Goal: Navigation & Orientation: Find specific page/section

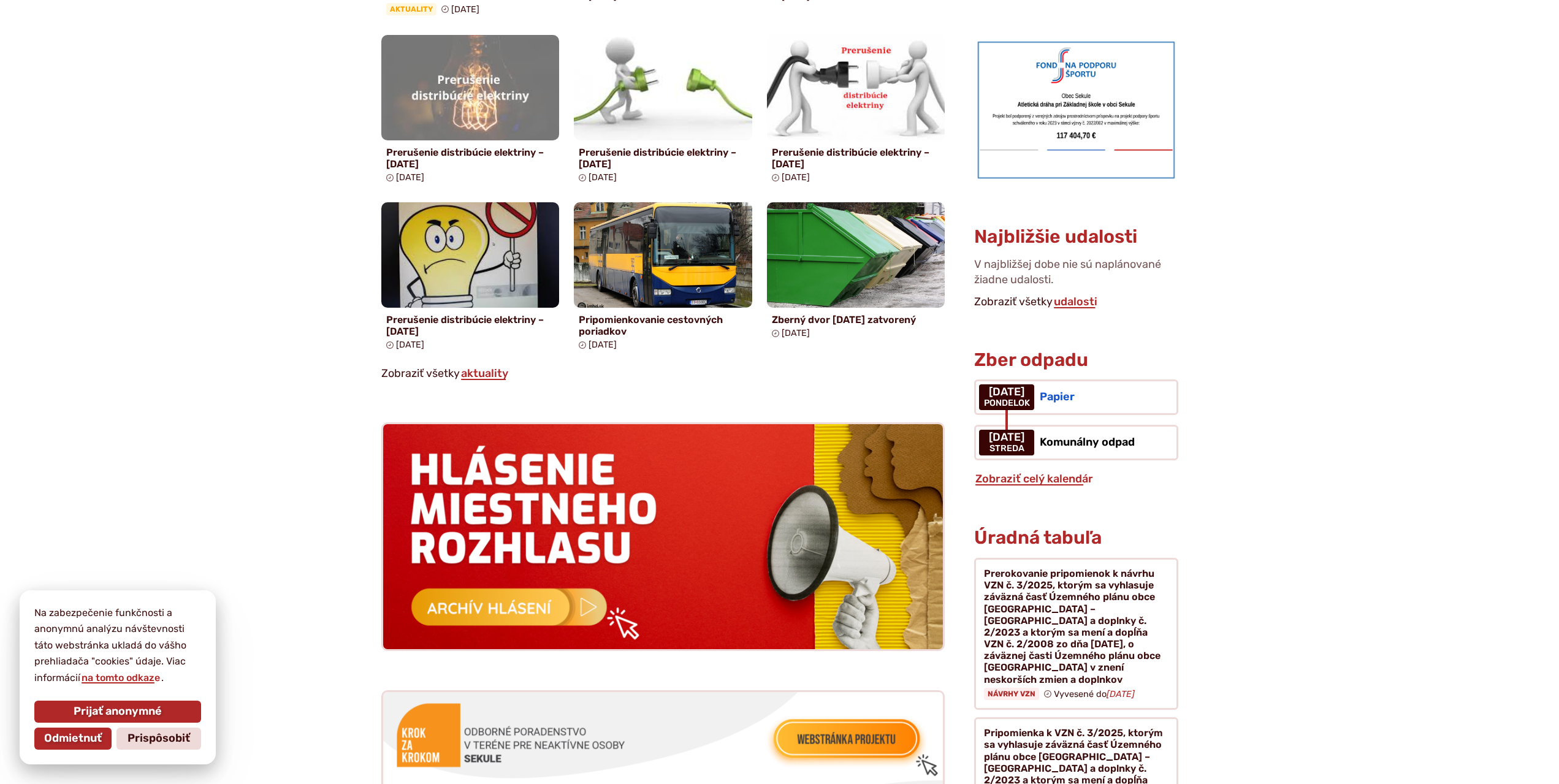
scroll to position [858, 0]
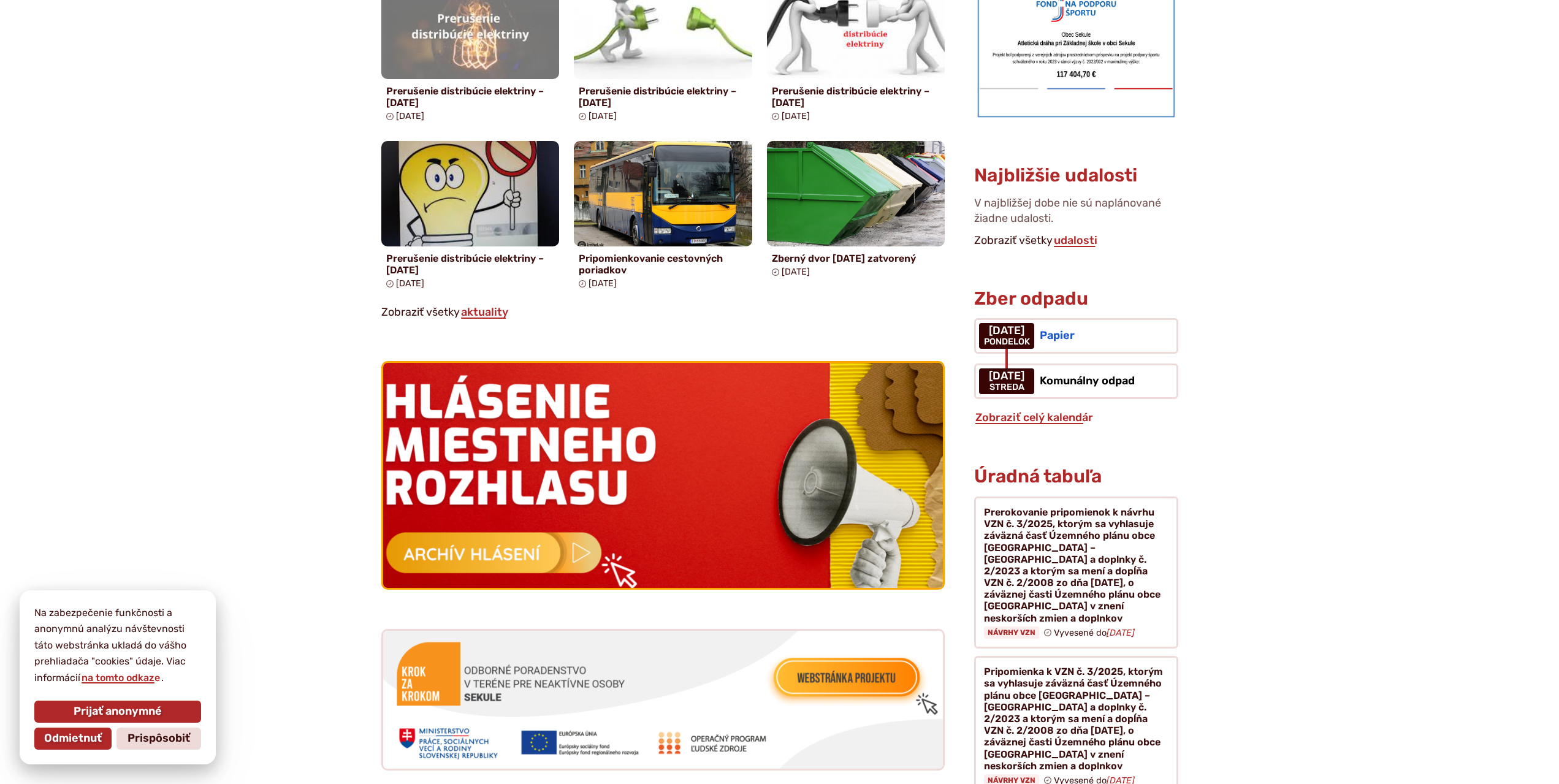
click at [608, 456] on img at bounding box center [663, 476] width 616 height 248
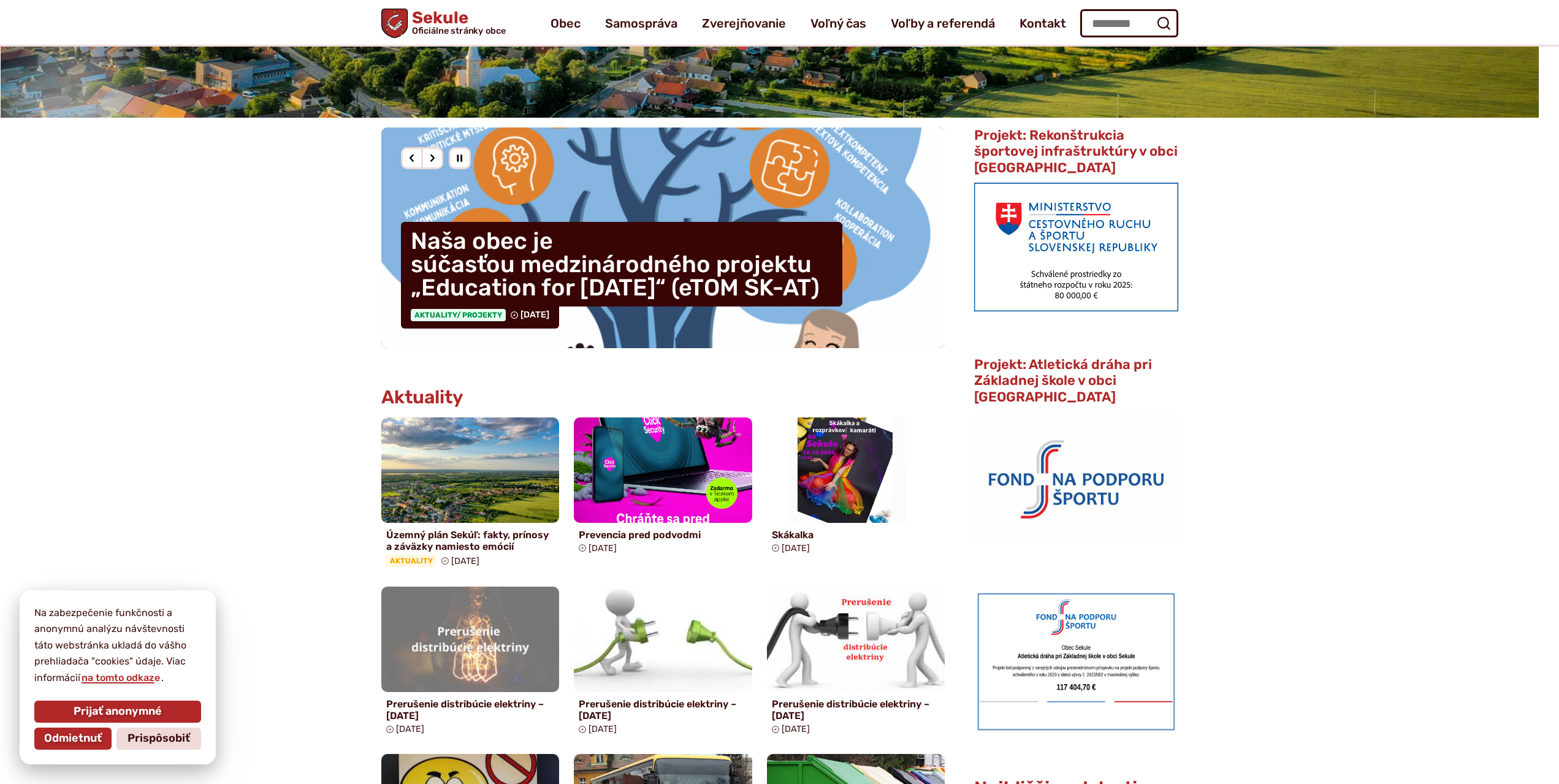
scroll to position [0, 0]
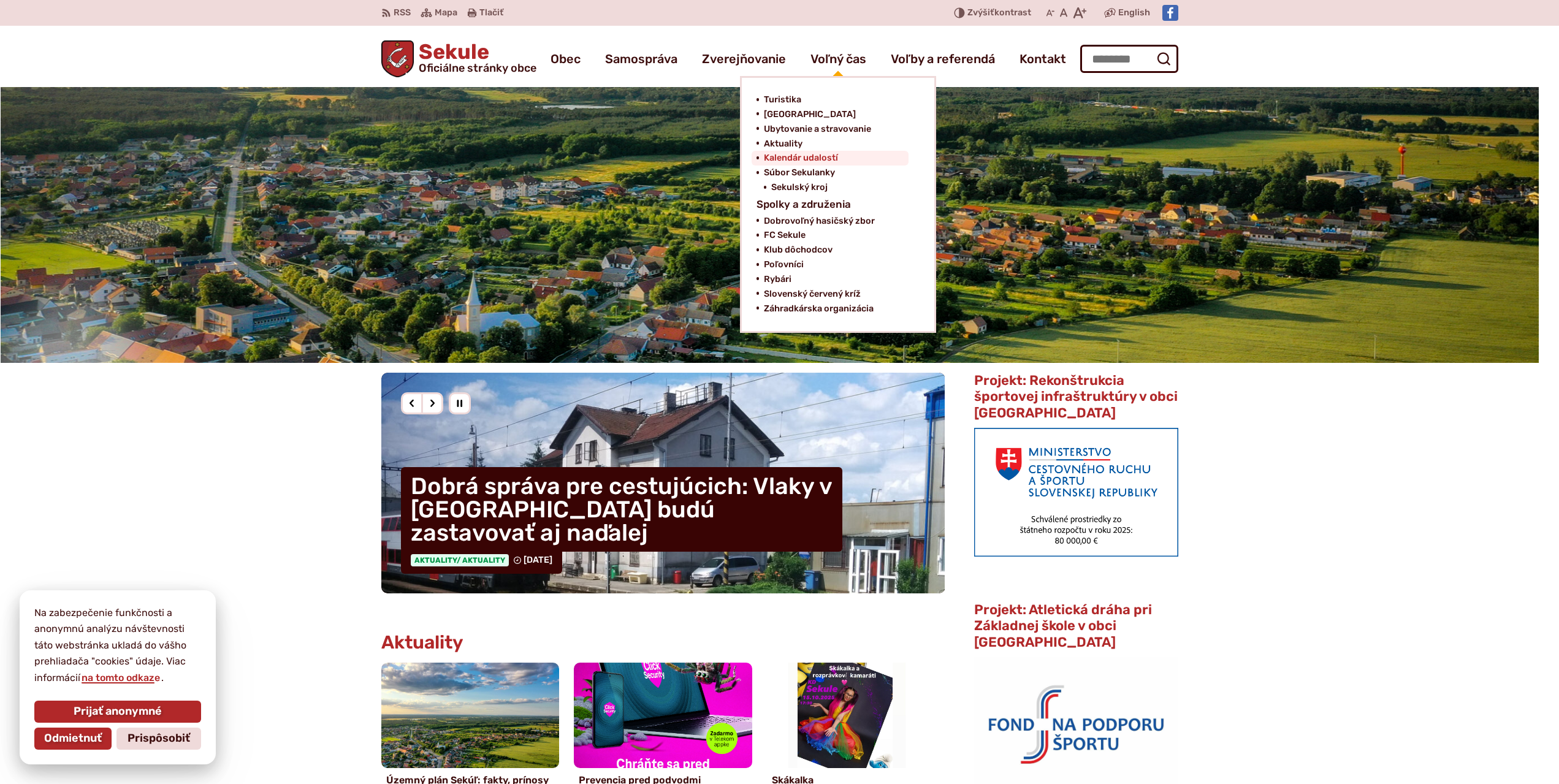
click at [834, 160] on span "Kalendár udalostí" at bounding box center [801, 158] width 74 height 14
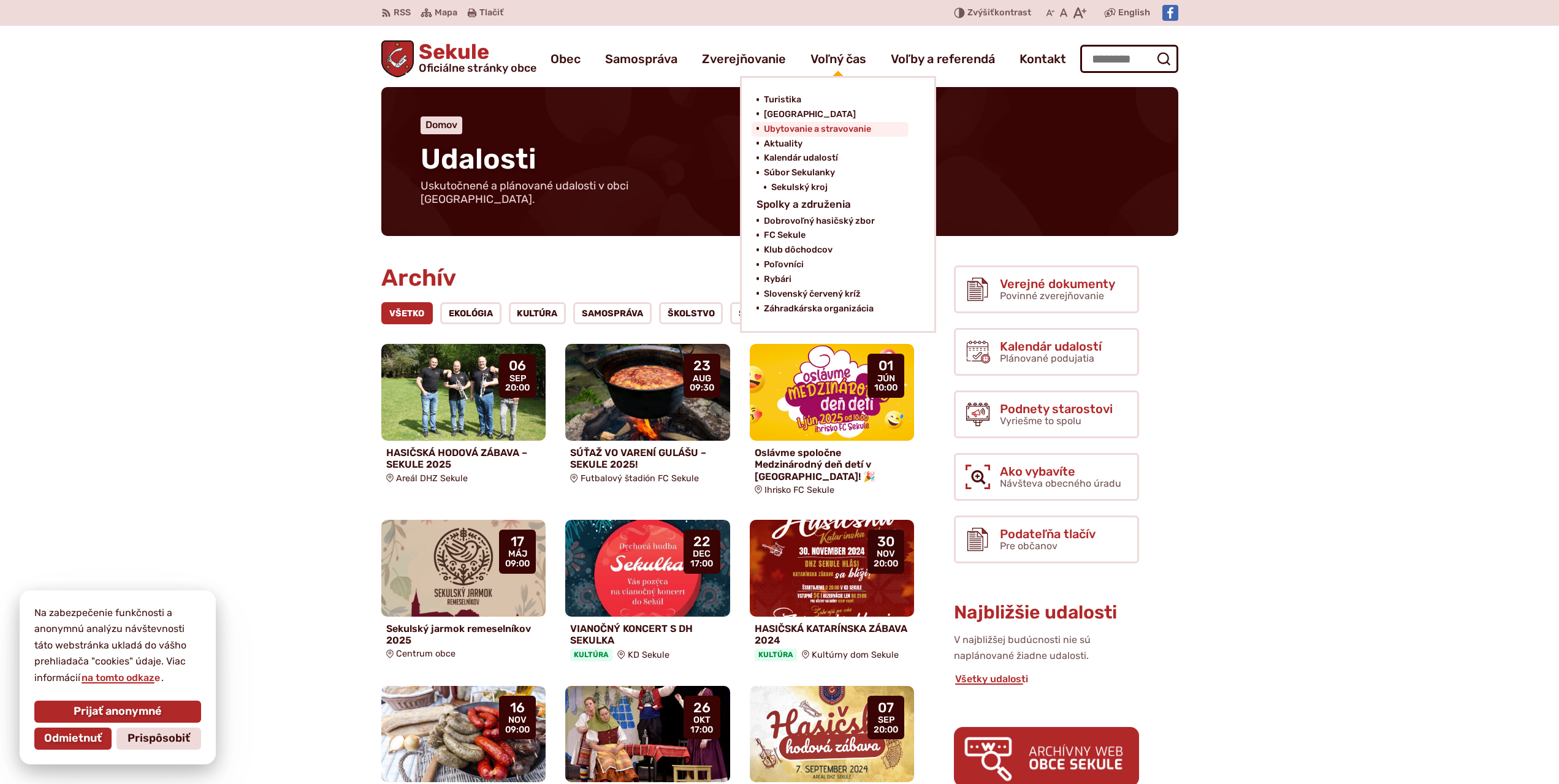
click at [839, 130] on span "Ubytovanie a stravovanie" at bounding box center [817, 129] width 108 height 14
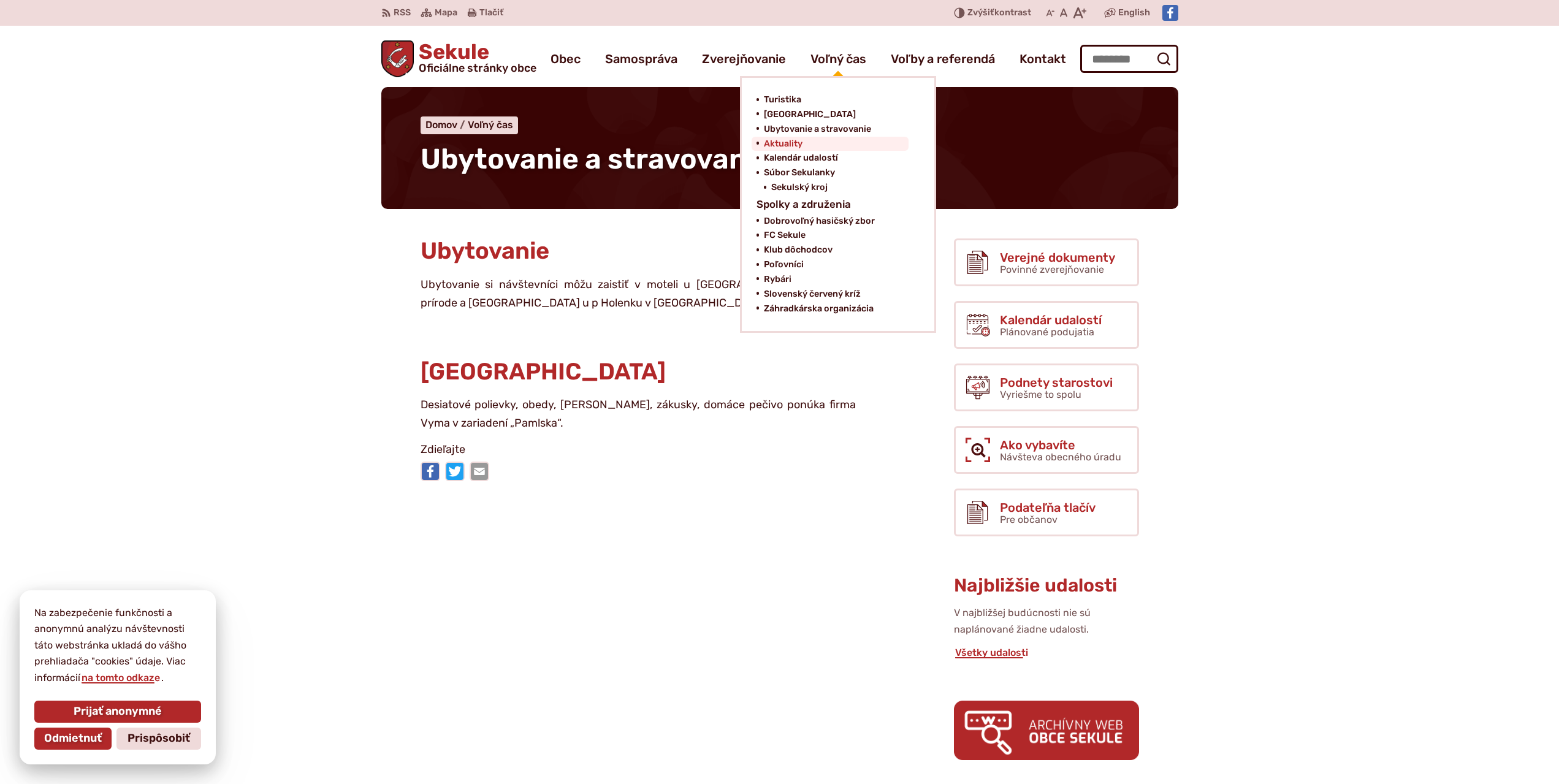
click at [789, 140] on span "Aktuality" at bounding box center [783, 143] width 39 height 14
